Goal: Task Accomplishment & Management: Manage account settings

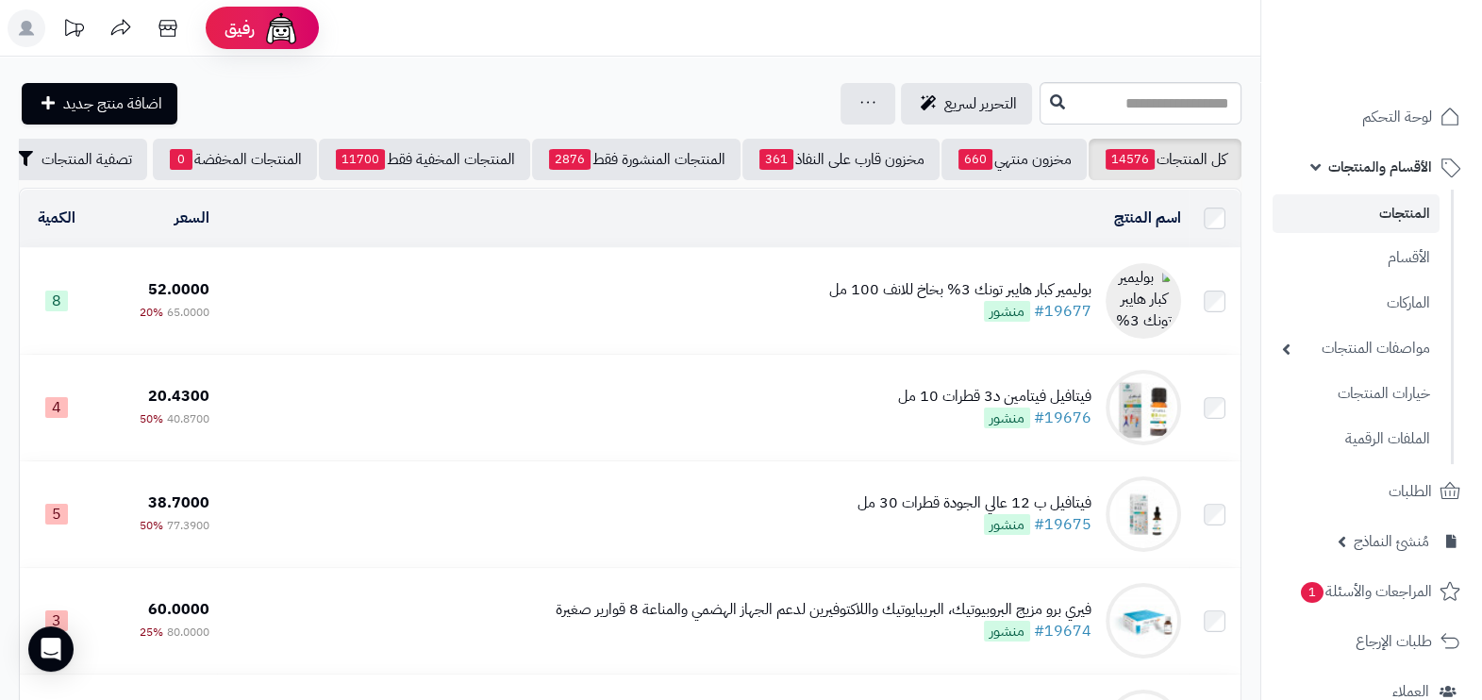
click at [790, 315] on td "بوليمير كبار هايبر تونك 3% بخاخ للانف 100 مل #19677 منشور" at bounding box center [702, 301] width 971 height 106
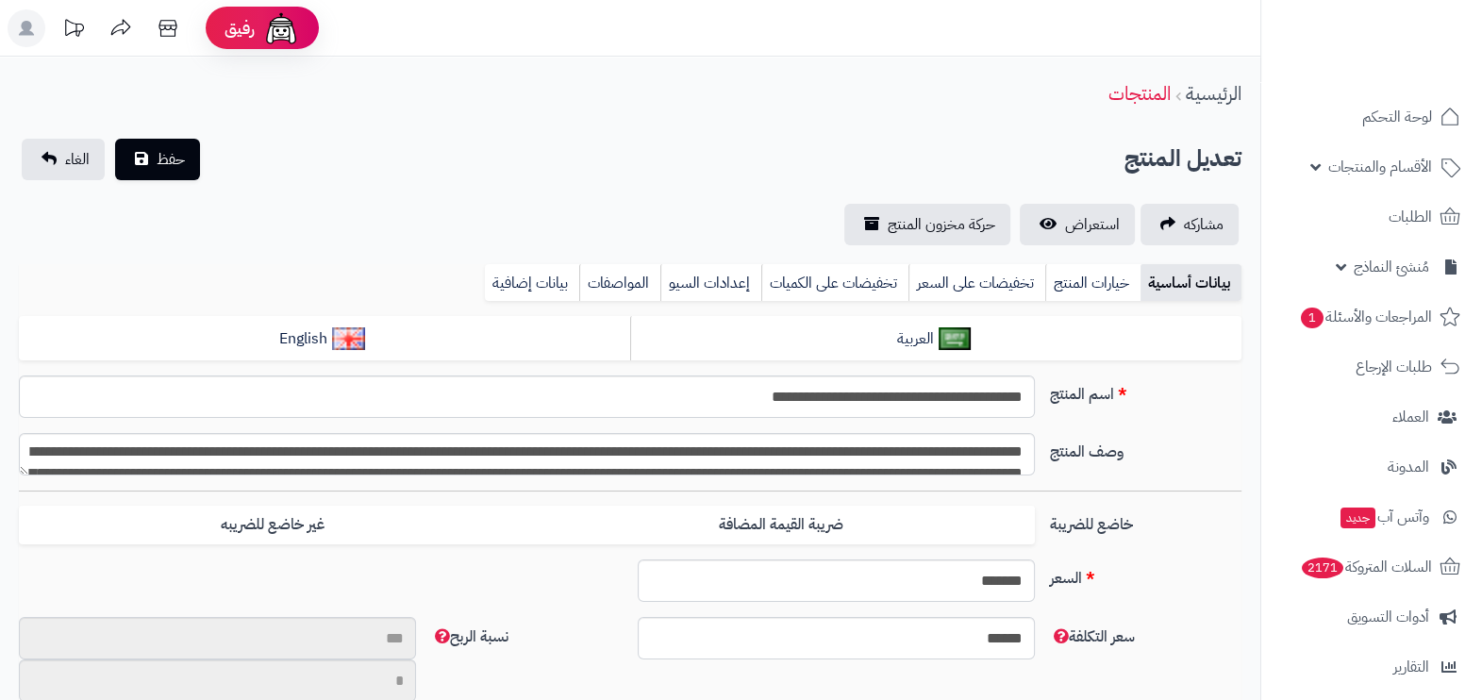
scroll to position [407, 0]
type input "**"
type input "*********"
type input "*****"
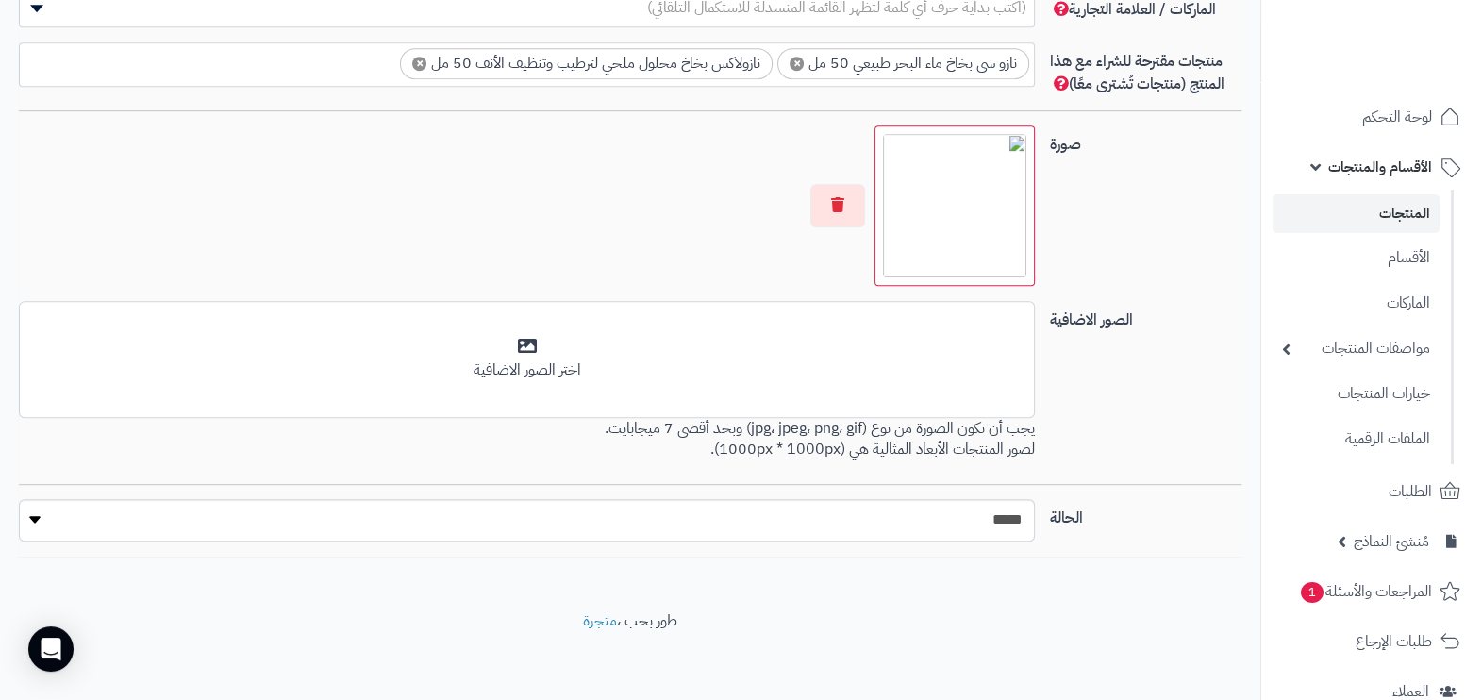
scroll to position [1016, 0]
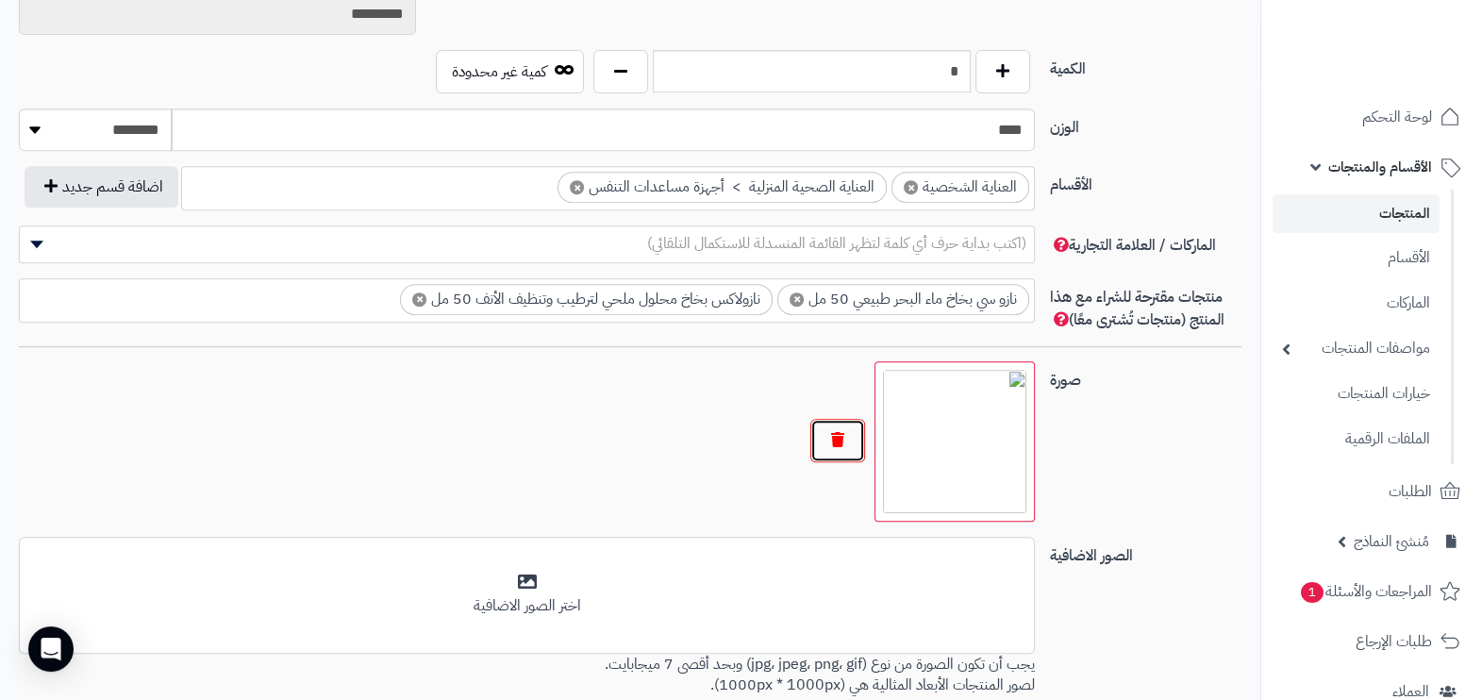
click at [836, 438] on button "button" at bounding box center [837, 440] width 55 height 43
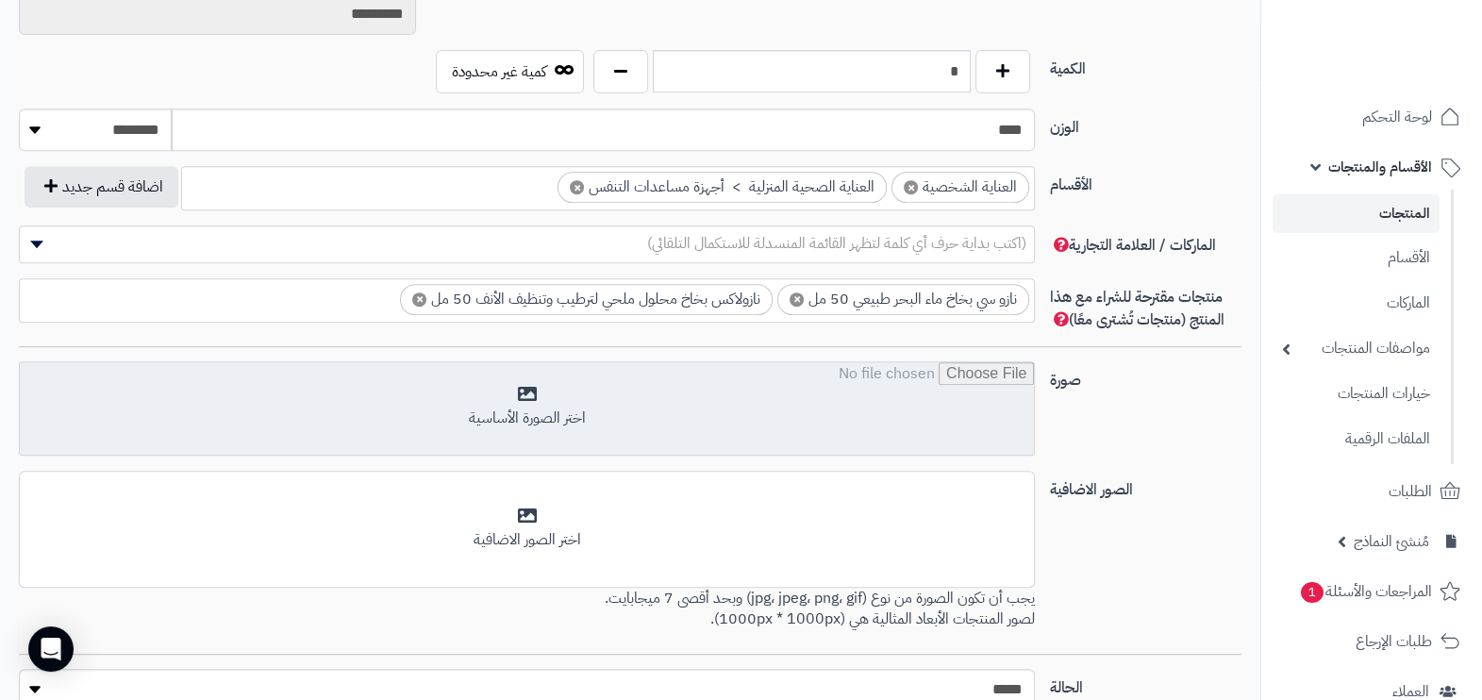
click at [726, 420] on input "file" at bounding box center [527, 409] width 1014 height 94
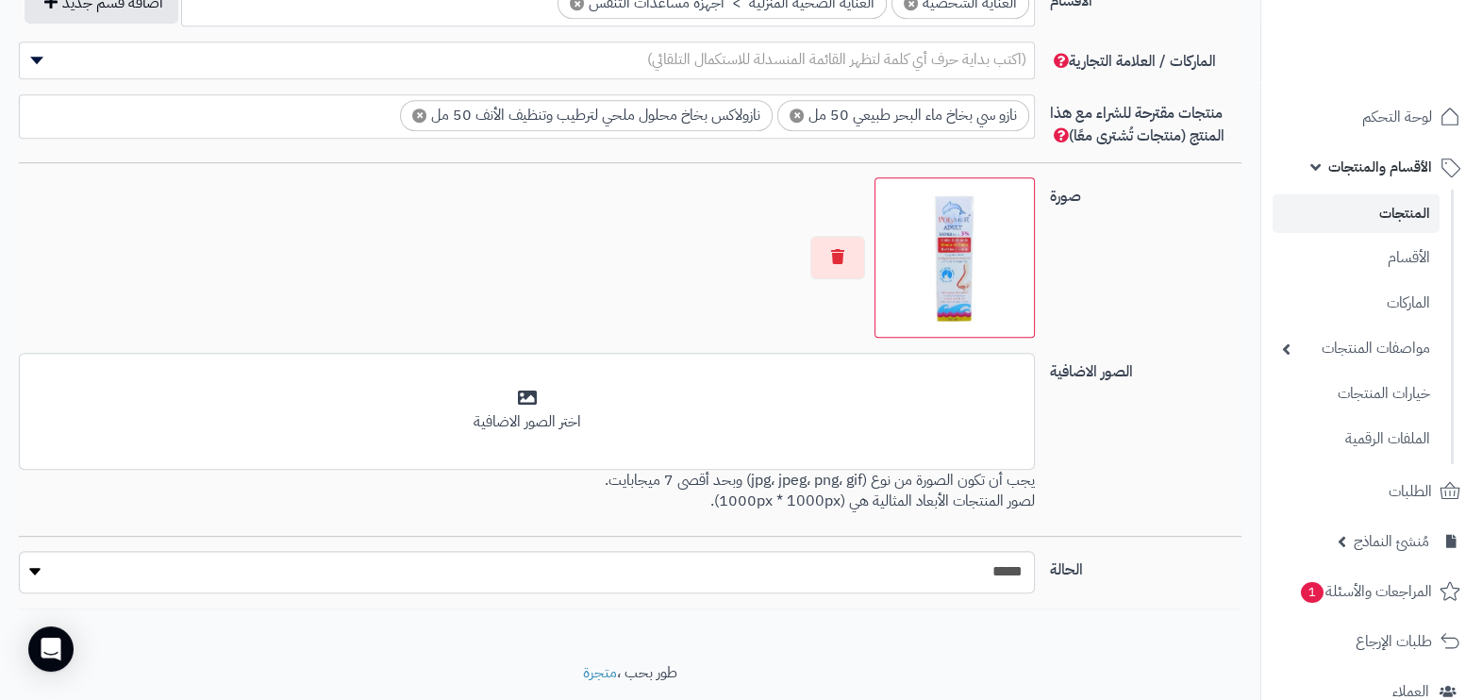
scroll to position [1252, 0]
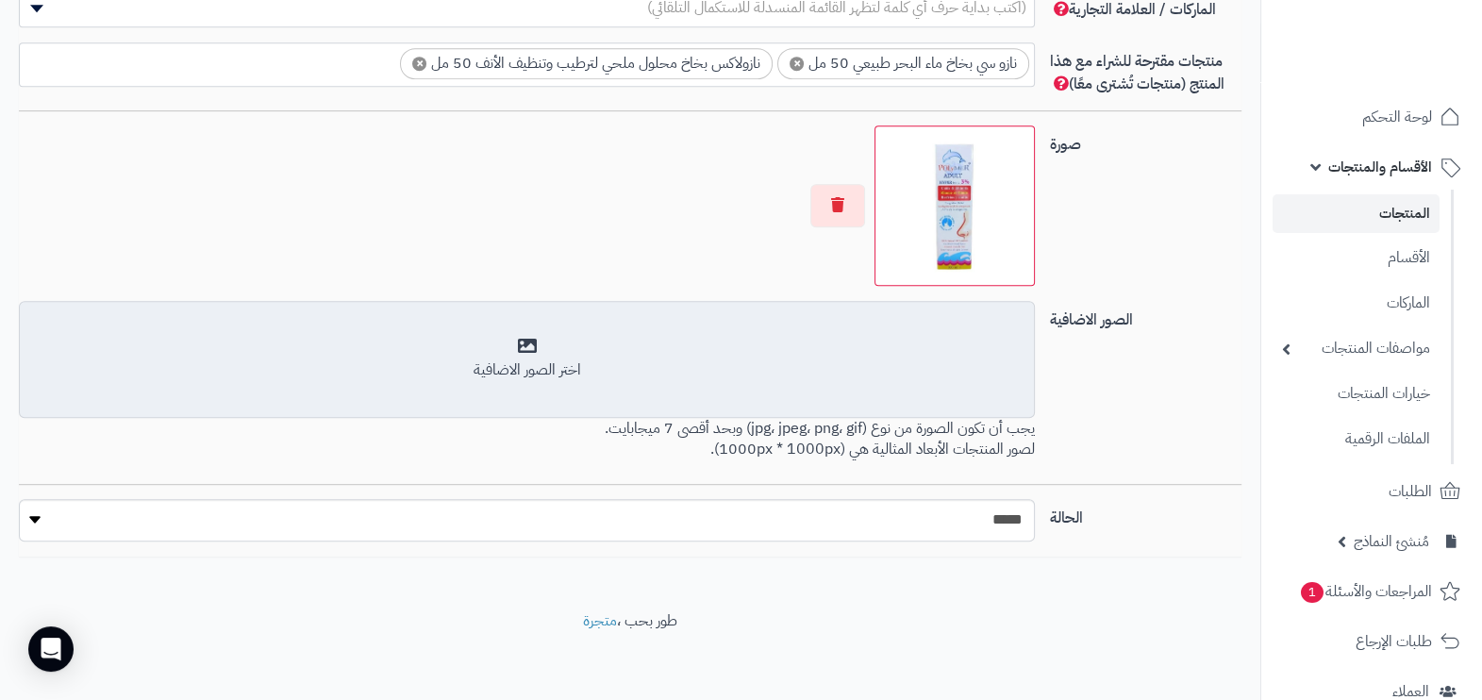
click at [778, 384] on div "أضف الصور الاضافية اختر الصور الاضافية" at bounding box center [527, 359] width 1016 height 117
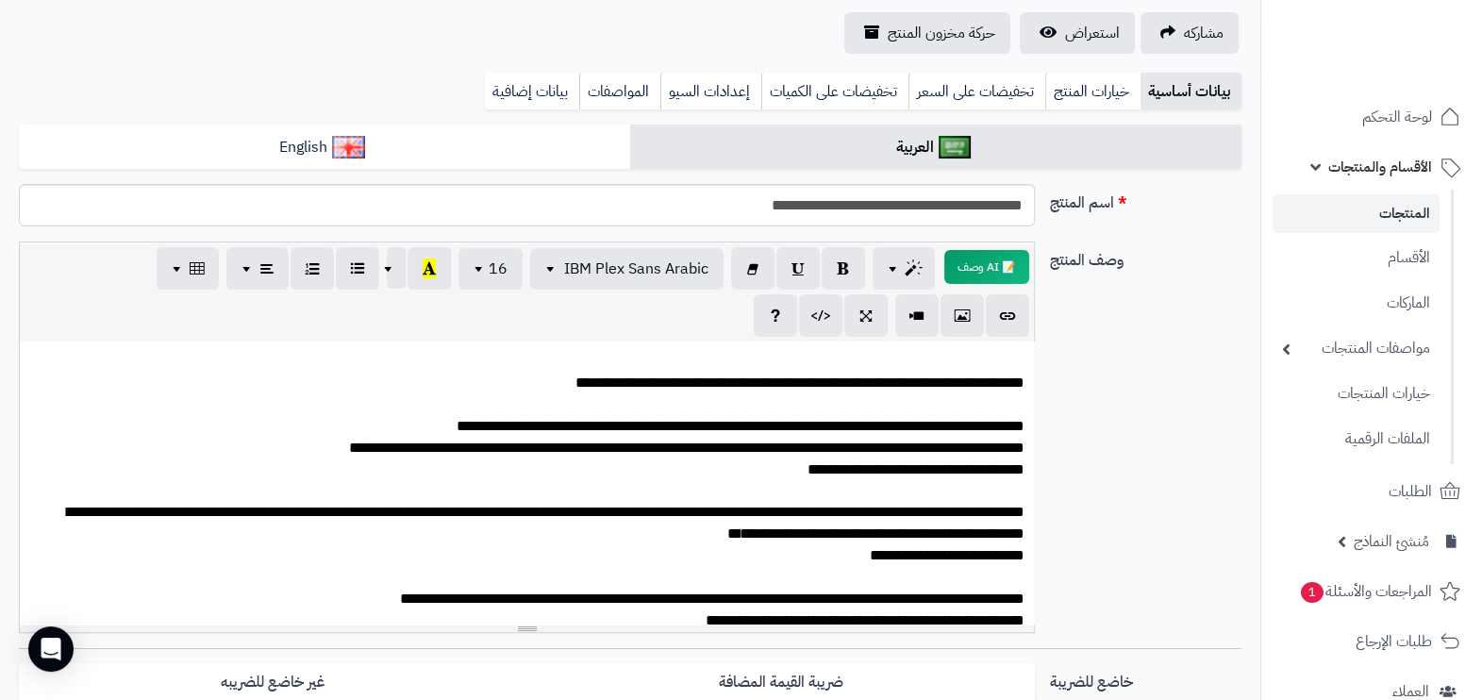
scroll to position [0, 0]
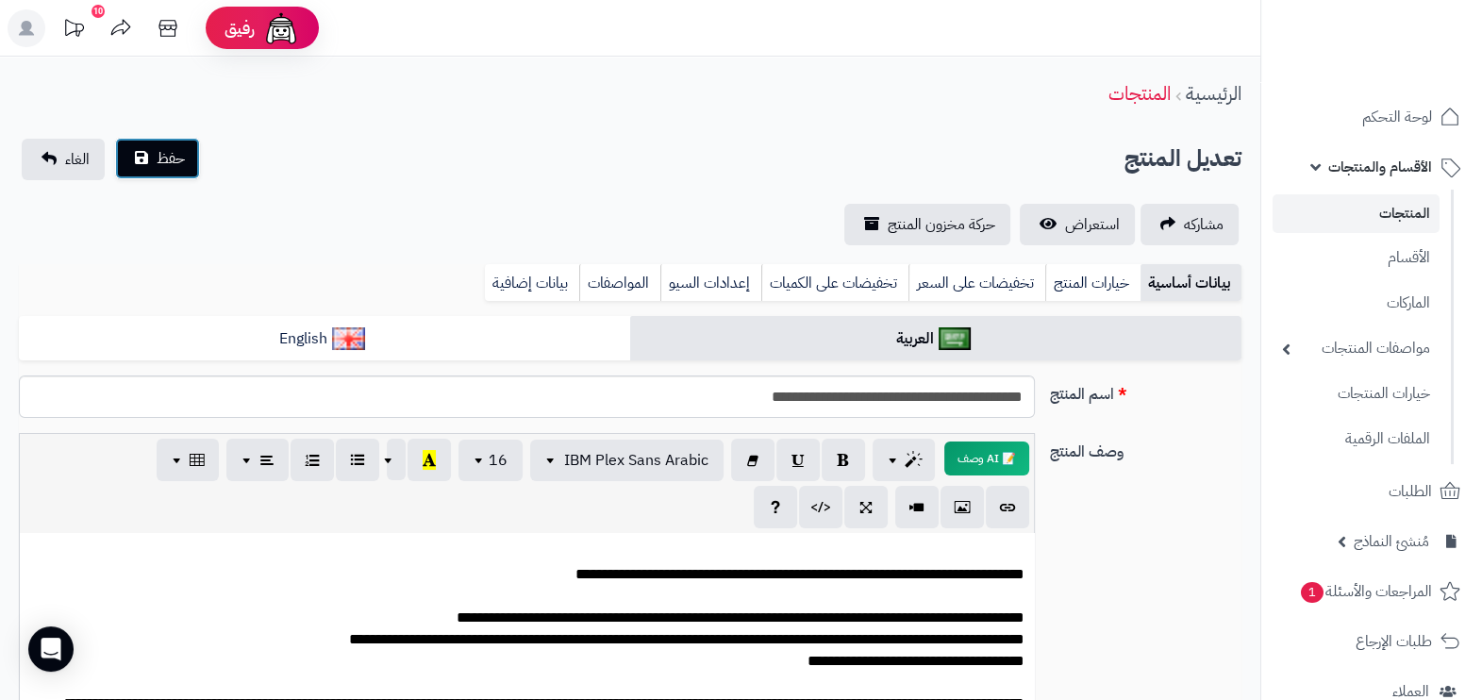
click at [151, 164] on button "حفظ" at bounding box center [157, 159] width 85 height 42
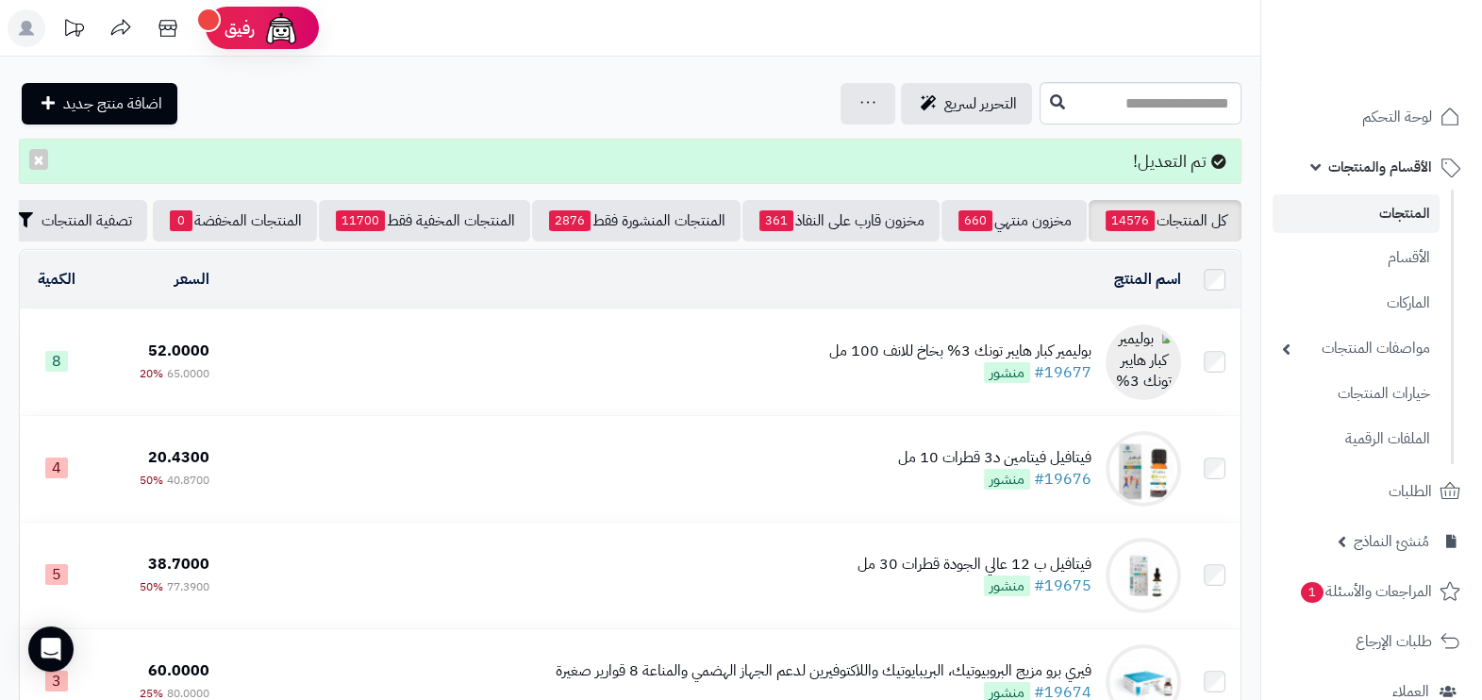
click at [34, 25] on rect at bounding box center [27, 28] width 38 height 38
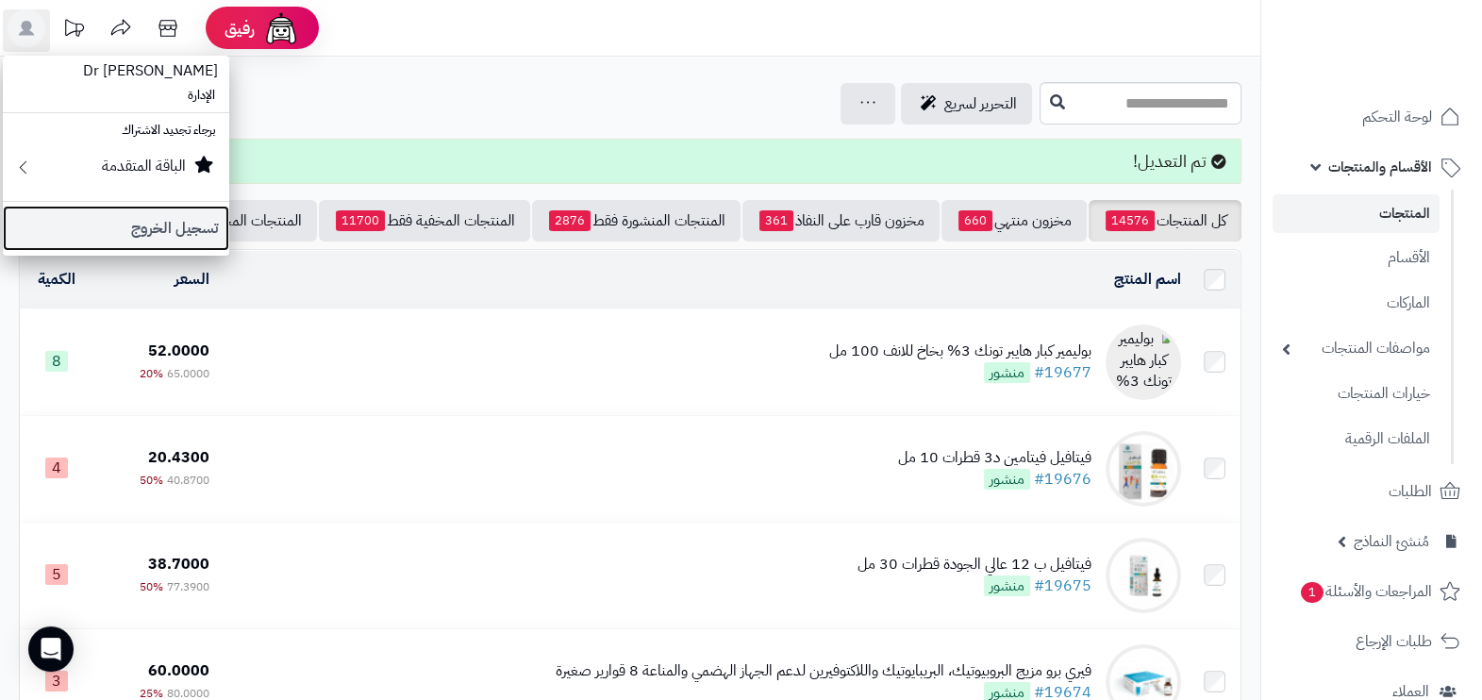
click at [151, 239] on link "تسجيل الخروج" at bounding box center [116, 228] width 226 height 45
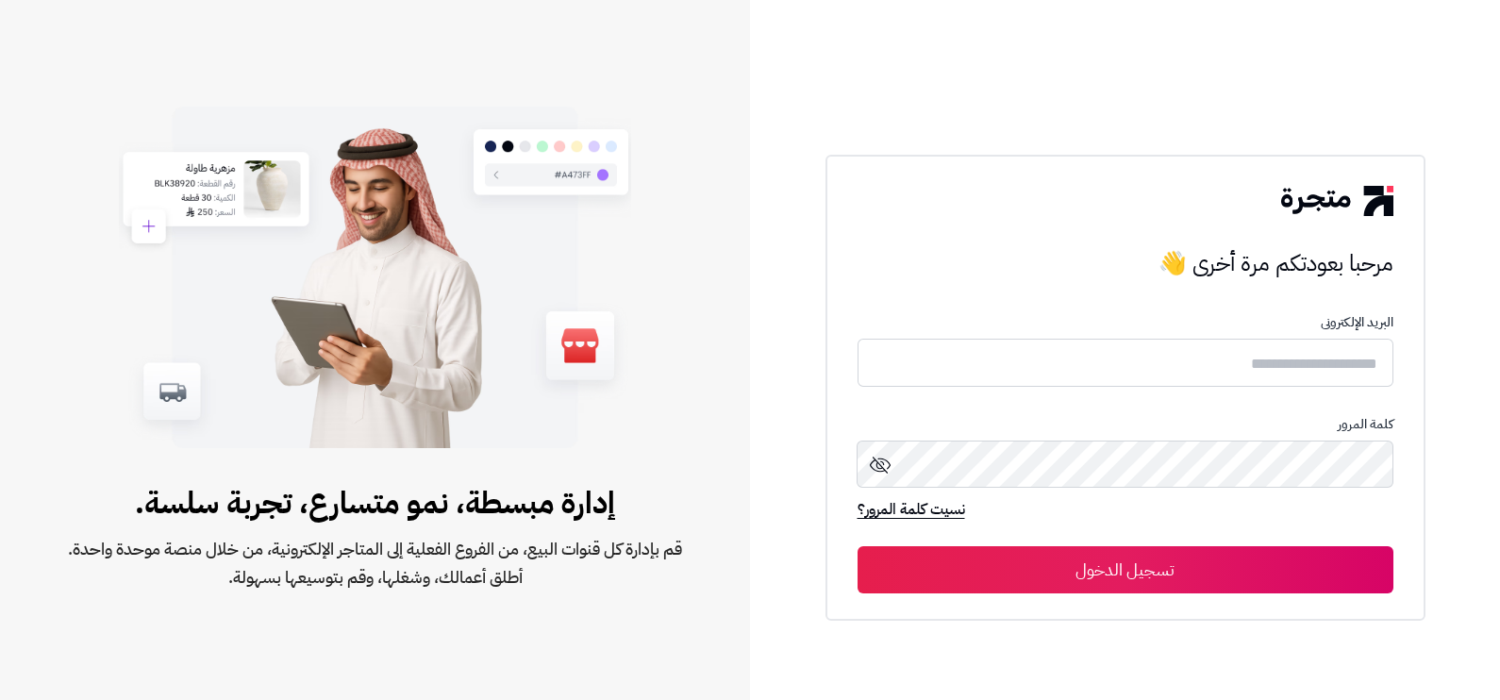
type input "**********"
click at [1152, 577] on button "تسجيل الدخول" at bounding box center [1125, 569] width 536 height 47
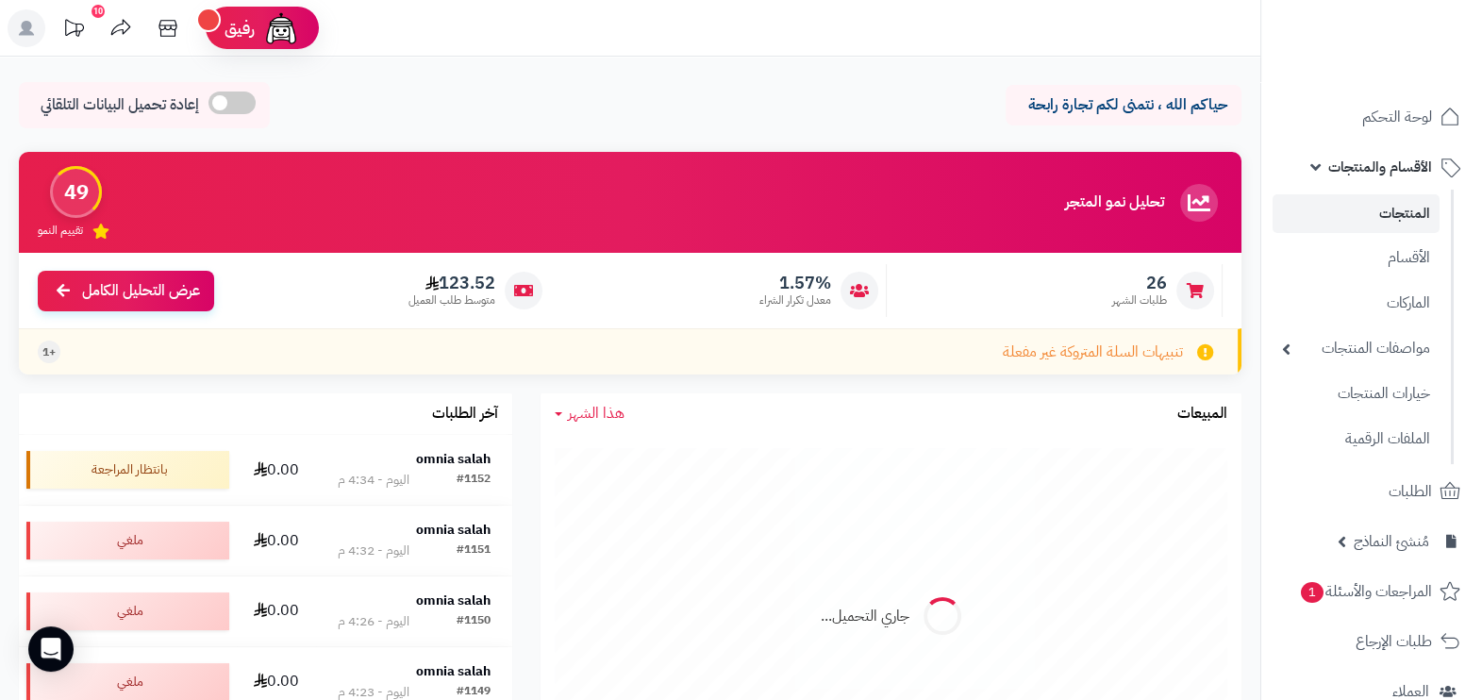
click at [1390, 152] on link "الأقسام والمنتجات" at bounding box center [1372, 166] width 198 height 45
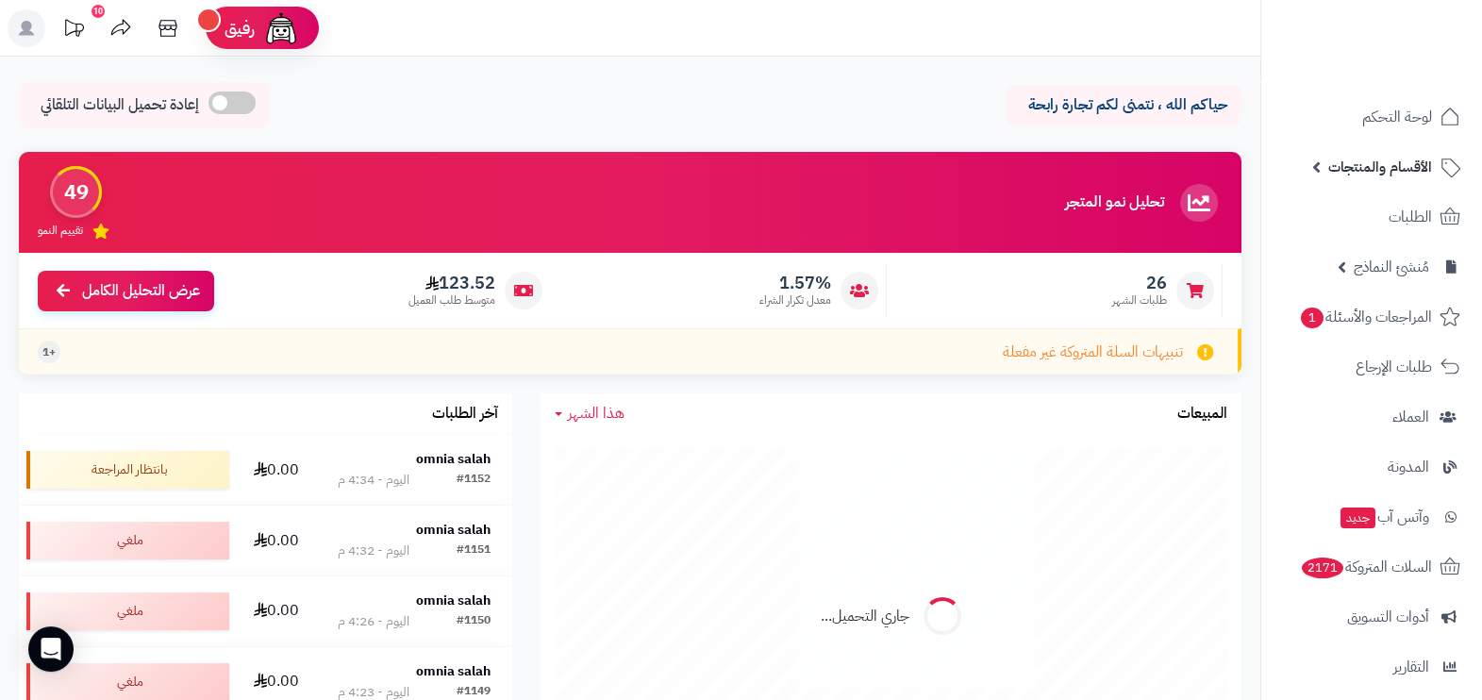
click at [1365, 163] on span "الأقسام والمنتجات" at bounding box center [1380, 167] width 104 height 26
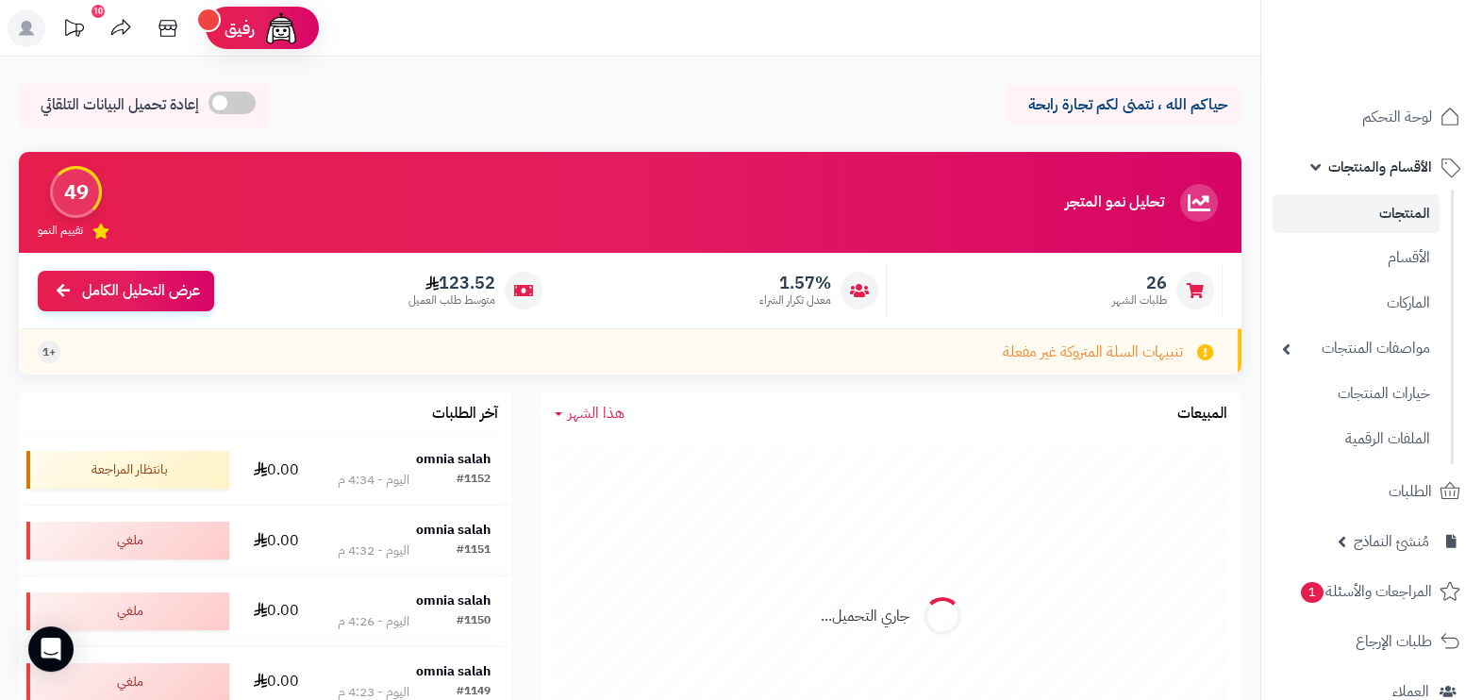
click at [1408, 206] on link "المنتجات" at bounding box center [1356, 213] width 167 height 39
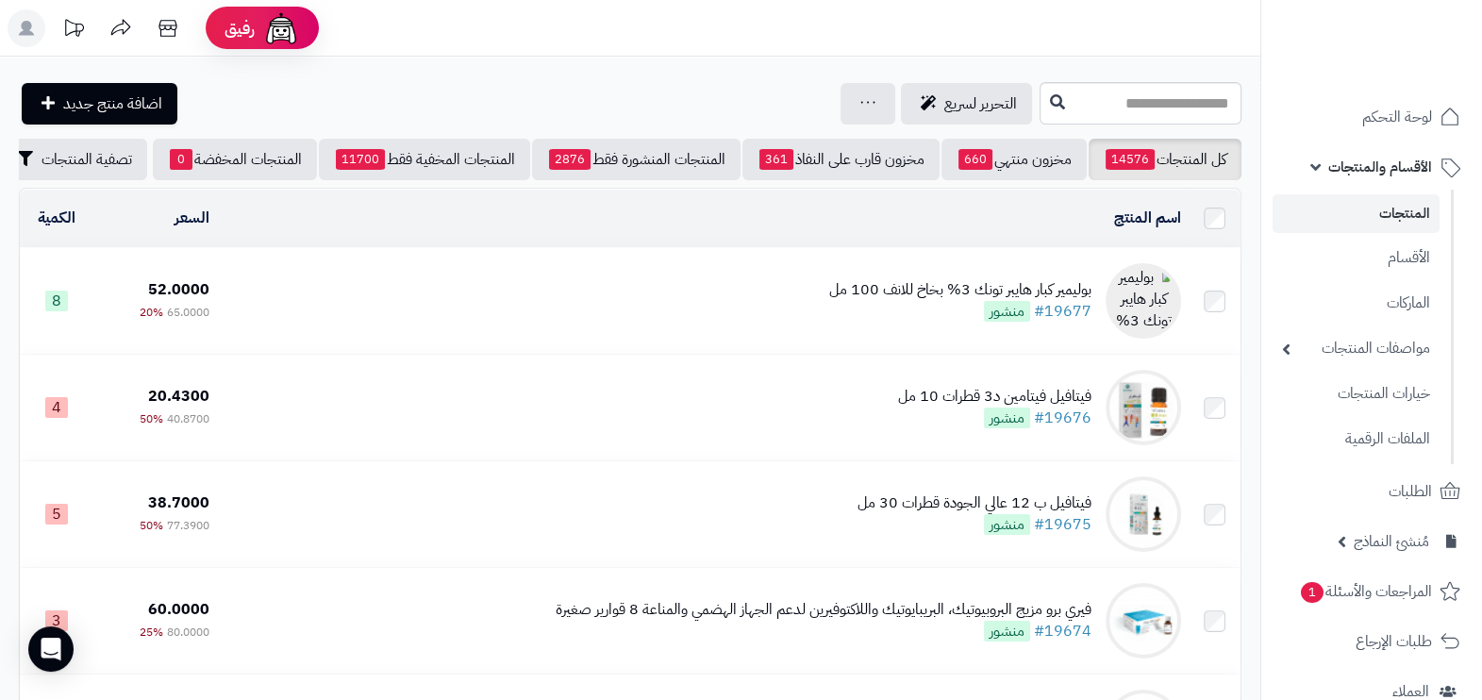
click at [644, 309] on td "بوليمير كبار هايبر تونك 3% بخاخ للانف 100 مل #19677 منشور" at bounding box center [702, 301] width 971 height 106
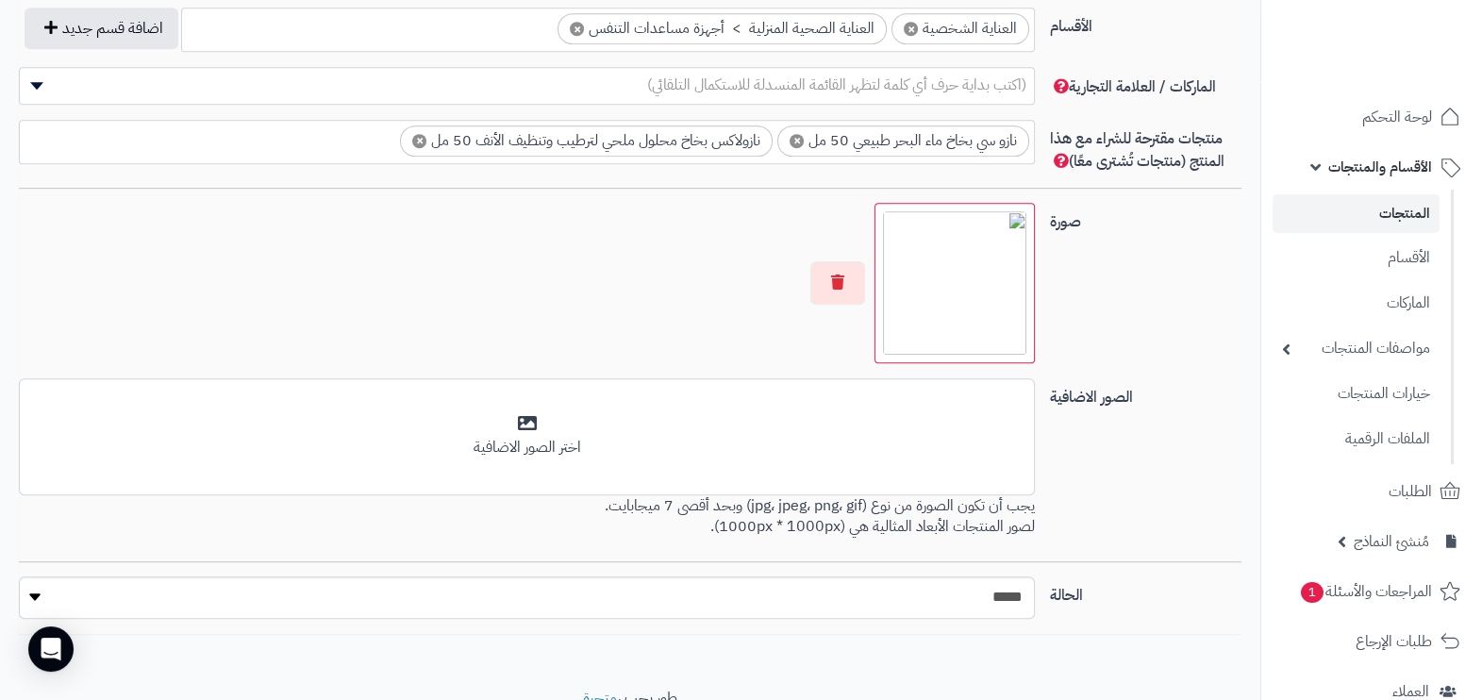
scroll to position [1179, 0]
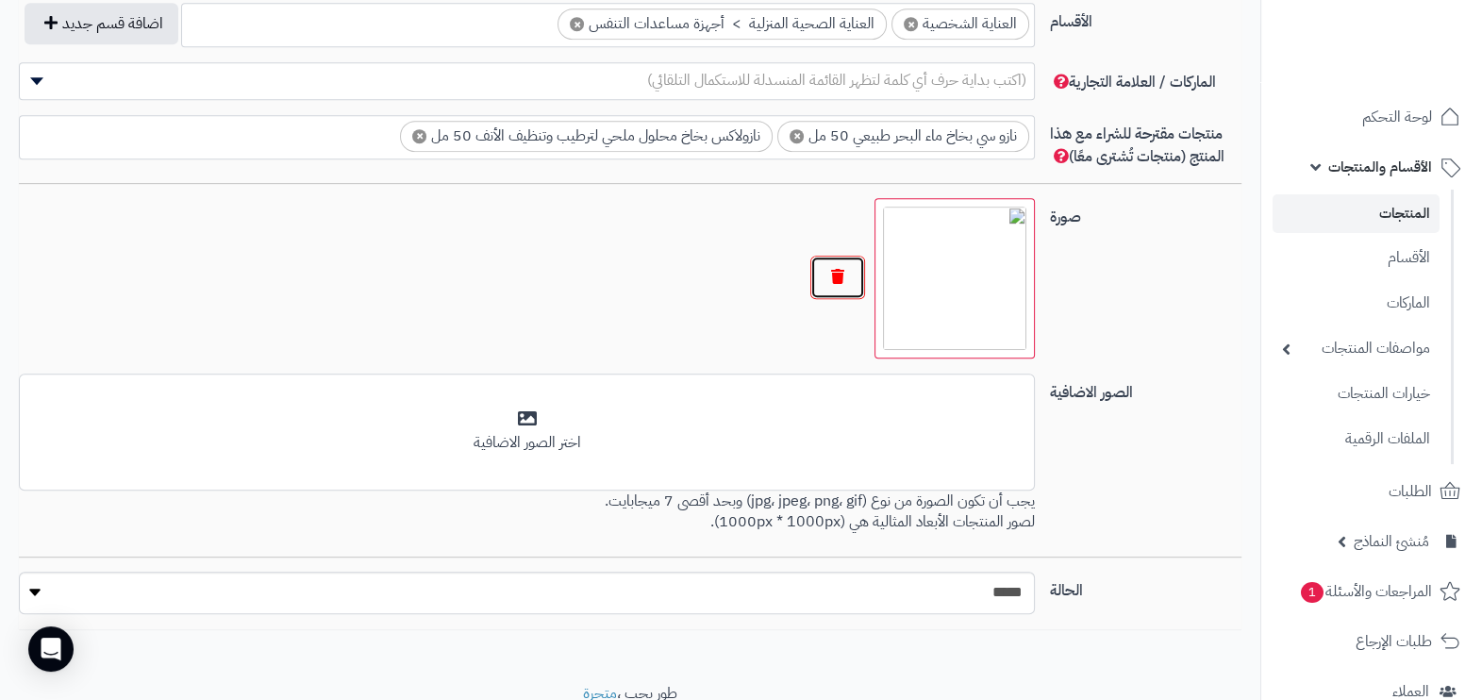
click at [840, 274] on button "button" at bounding box center [837, 277] width 55 height 43
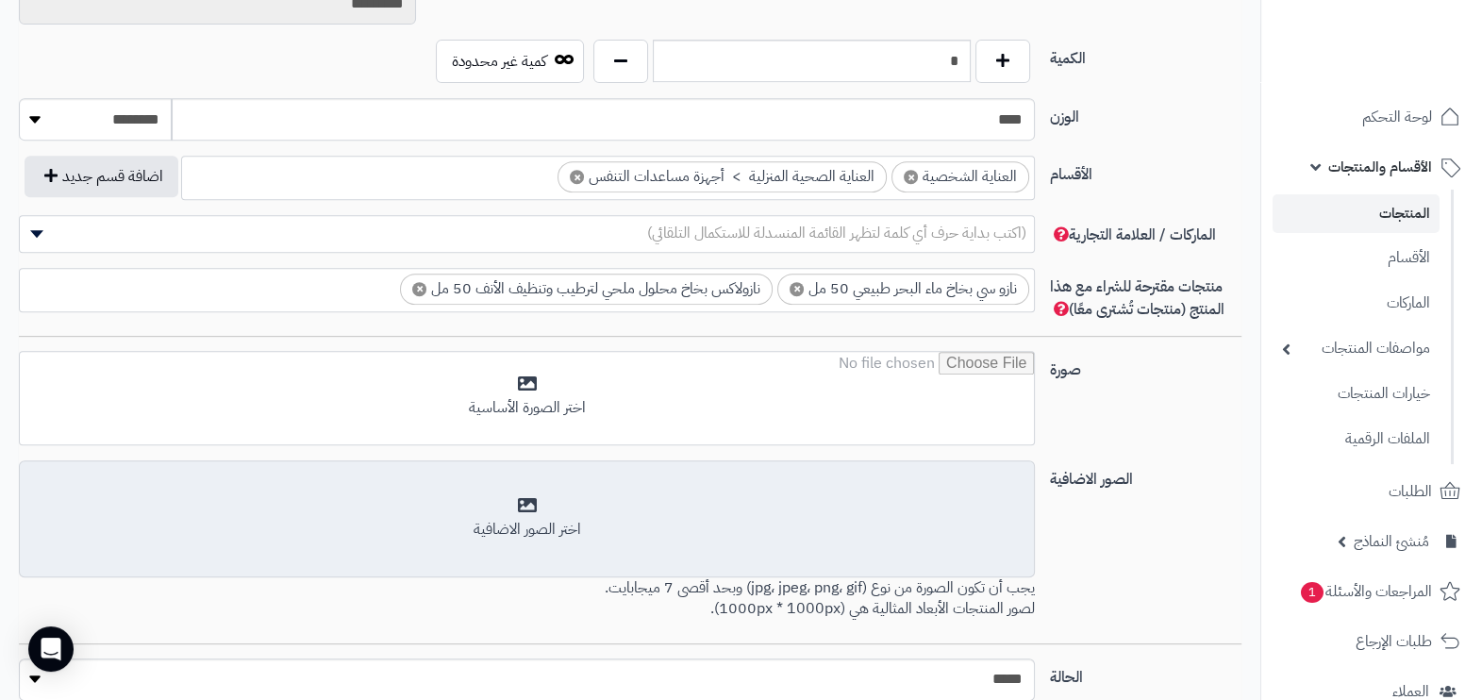
scroll to position [942, 0]
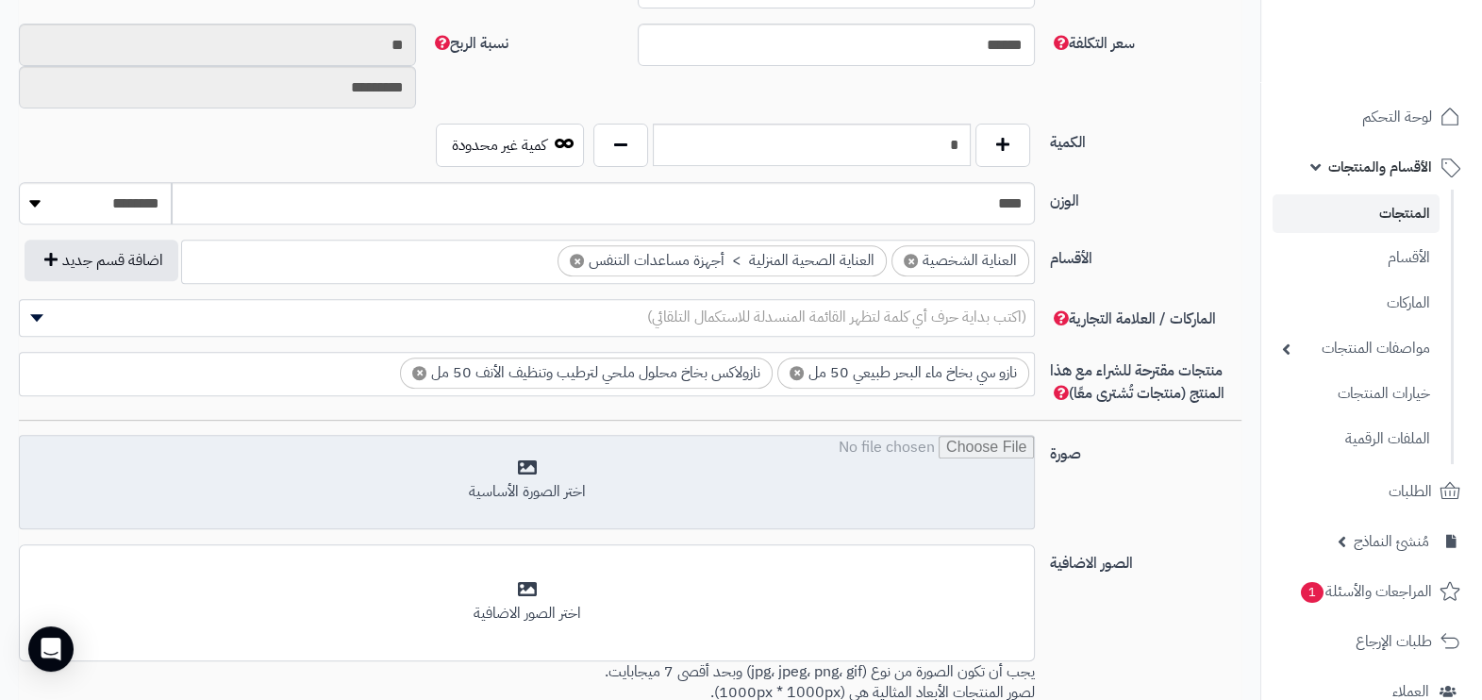
click at [770, 467] on input "file" at bounding box center [527, 483] width 1014 height 94
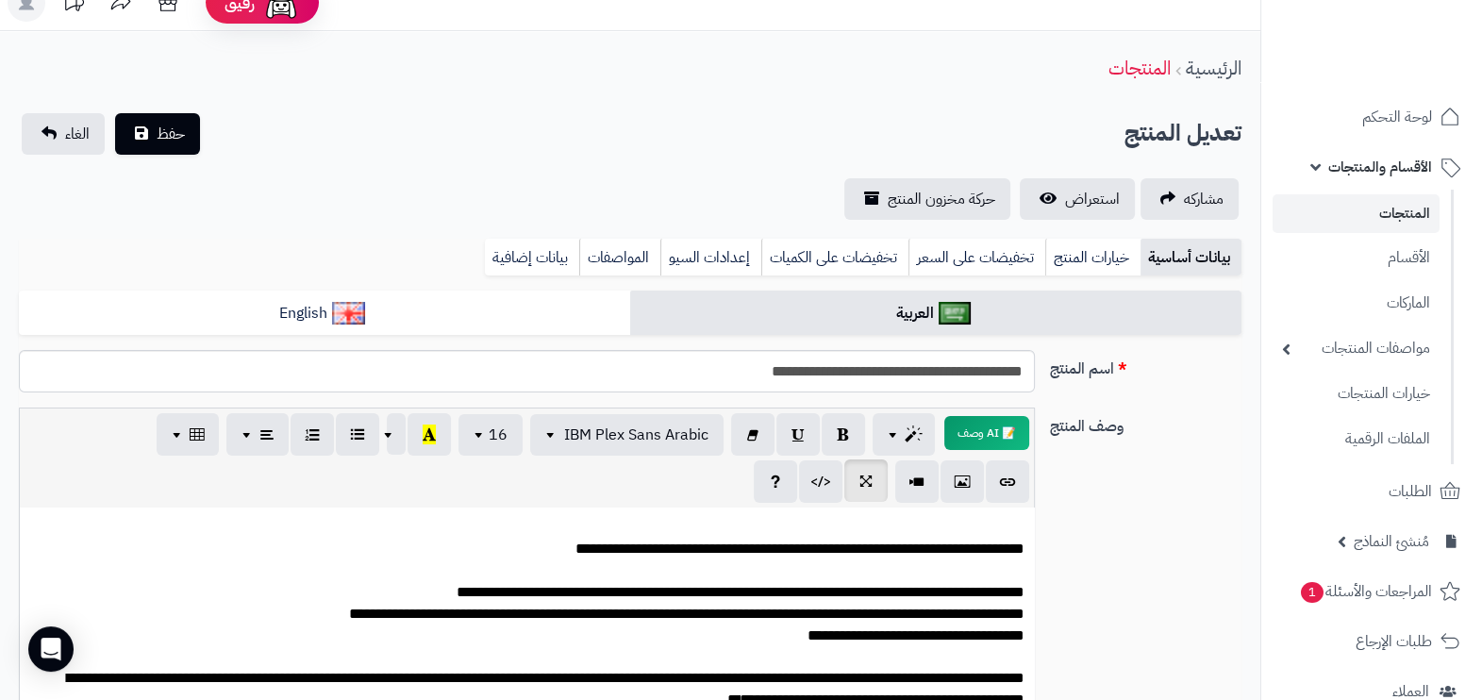
scroll to position [0, 0]
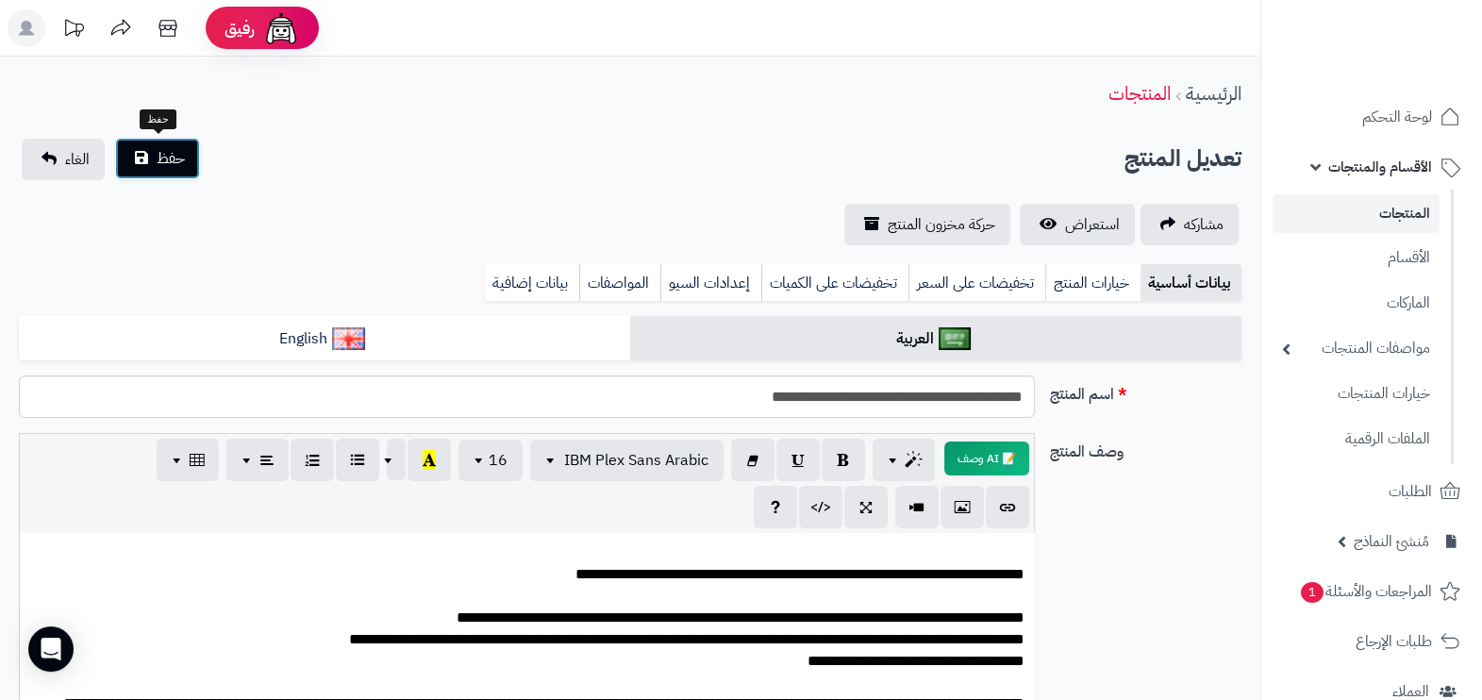
click at [174, 156] on span "حفظ" at bounding box center [171, 158] width 28 height 23
